Goal: Navigation & Orientation: Find specific page/section

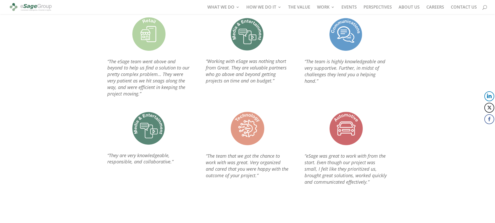
scroll to position [599, 0]
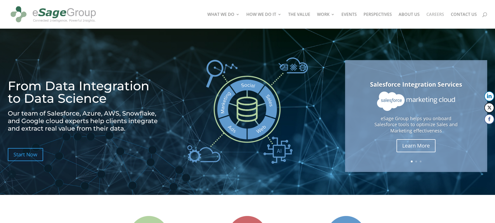
click at [440, 14] on link "CAREERS" at bounding box center [435, 20] width 18 height 16
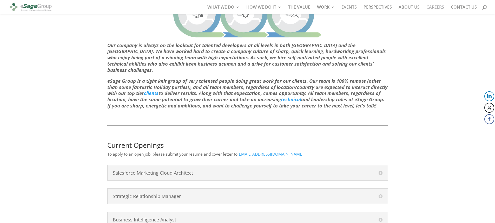
scroll to position [192, 0]
